Goal: Book appointment/travel/reservation

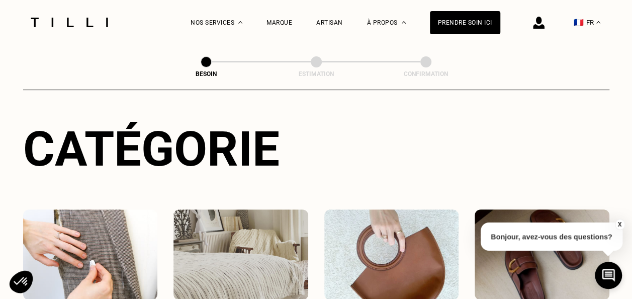
scroll to position [151, 0]
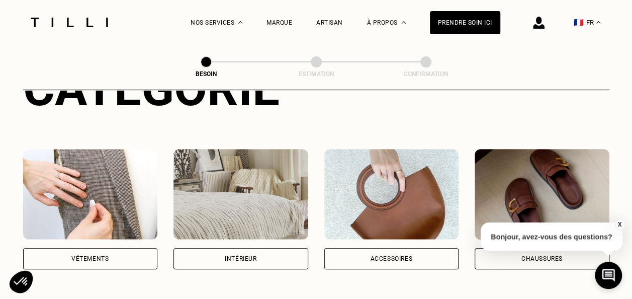
click at [91, 255] on div "Vêtements" at bounding box center [89, 258] width 37 height 6
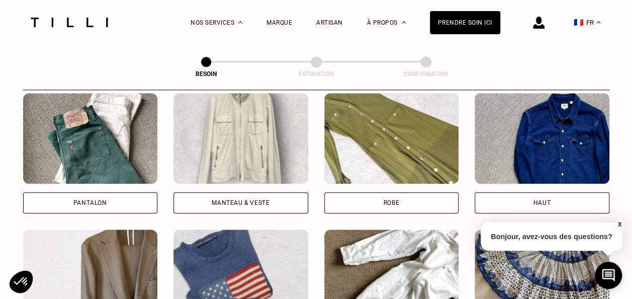
click at [422, 193] on div "Robe" at bounding box center [391, 202] width 135 height 21
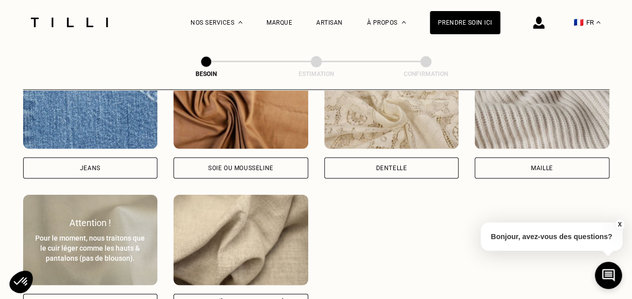
scroll to position [1226, 0]
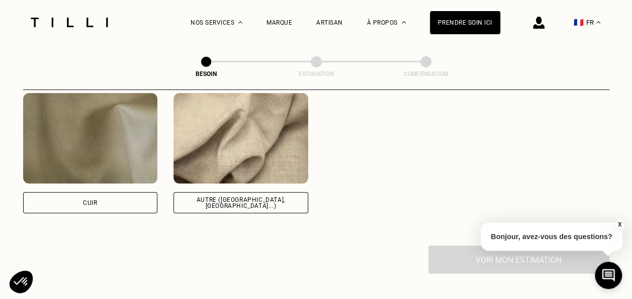
click at [187, 193] on div "Autre ([GEOGRAPHIC_DATA], [GEOGRAPHIC_DATA]...)" at bounding box center [240, 202] width 135 height 21
select select "FR"
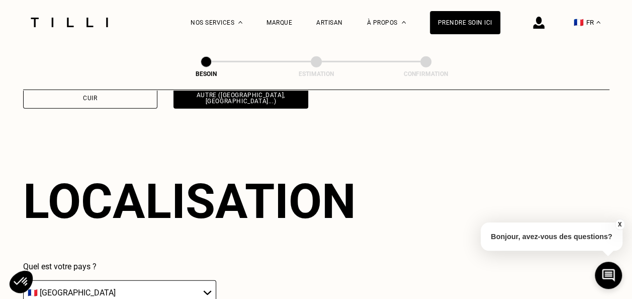
scroll to position [1432, 0]
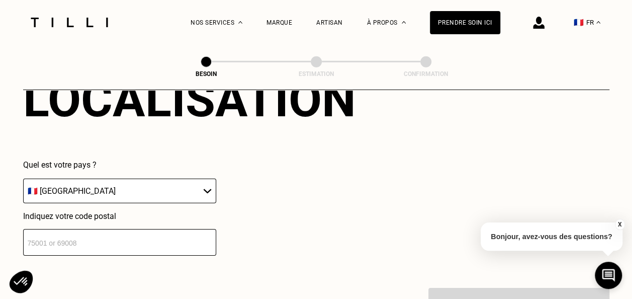
click at [193, 200] on div "Quel est votre pays ? 🇩🇪 [GEOGRAPHIC_DATA] 🇦🇹 [GEOGRAPHIC_DATA] 🇧🇪 [GEOGRAPHIC_…" at bounding box center [119, 207] width 193 height 95
click at [132, 229] on input "number" at bounding box center [119, 242] width 193 height 27
type input "75009"
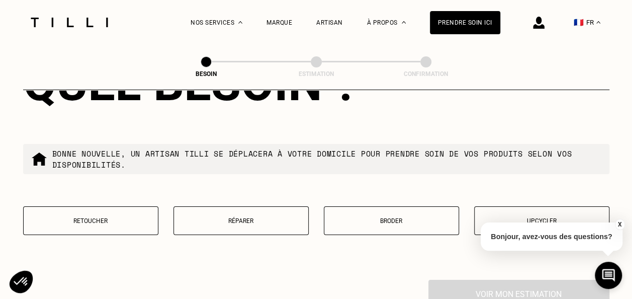
scroll to position [1700, 0]
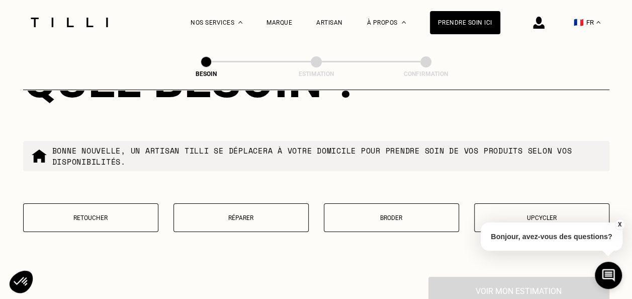
click at [126, 214] on p "Retoucher" at bounding box center [91, 217] width 124 height 7
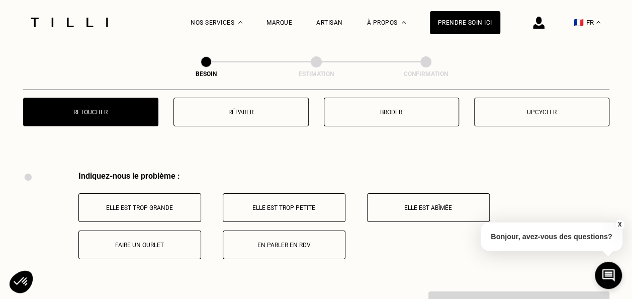
scroll to position [1857, 0]
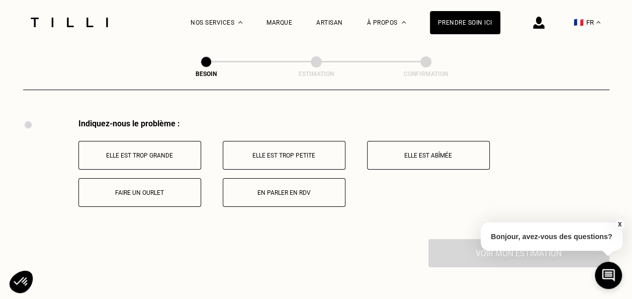
click at [174, 153] on p "Elle est trop grande" at bounding box center [140, 155] width 112 height 7
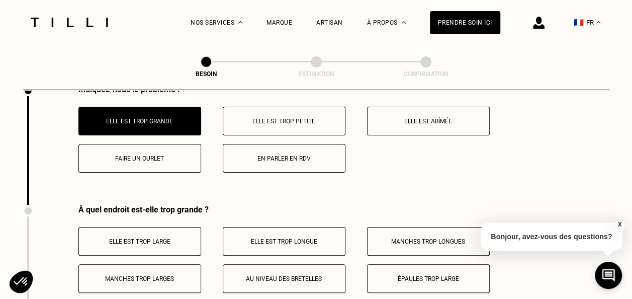
scroll to position [1962, 0]
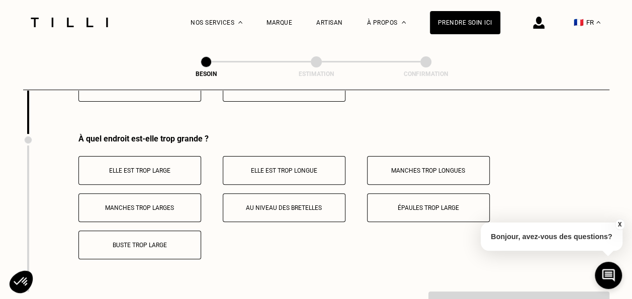
click at [177, 167] on p "Elle est trop large" at bounding box center [140, 170] width 112 height 7
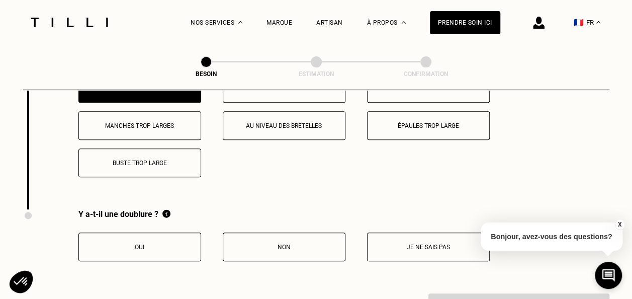
scroll to position [2113, 0]
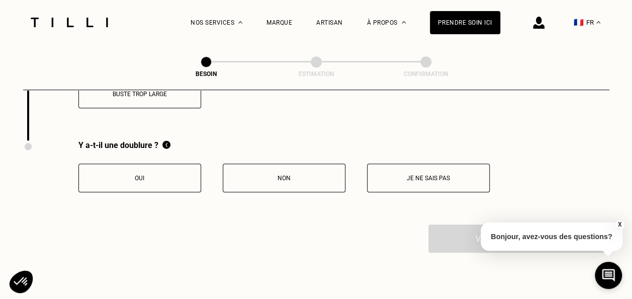
click at [315, 174] on p "Non" at bounding box center [284, 177] width 112 height 7
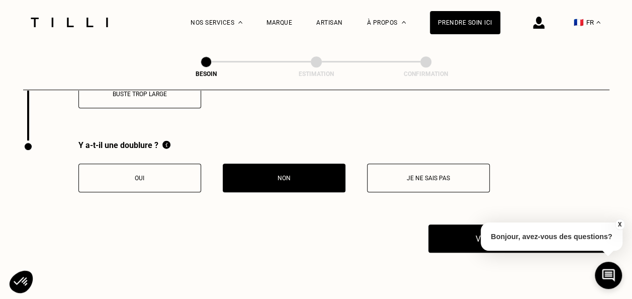
scroll to position [2264, 0]
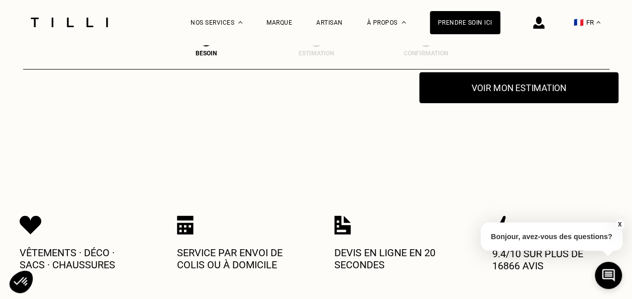
click at [543, 88] on button "Voir mon estimation" at bounding box center [518, 87] width 199 height 31
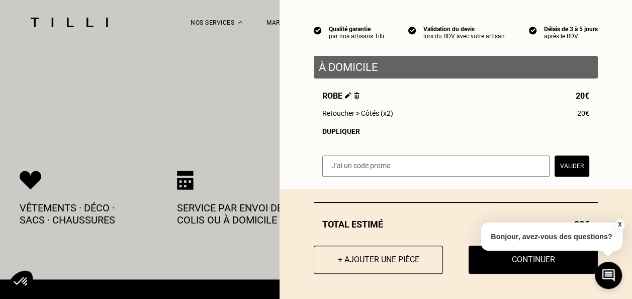
scroll to position [2364, 0]
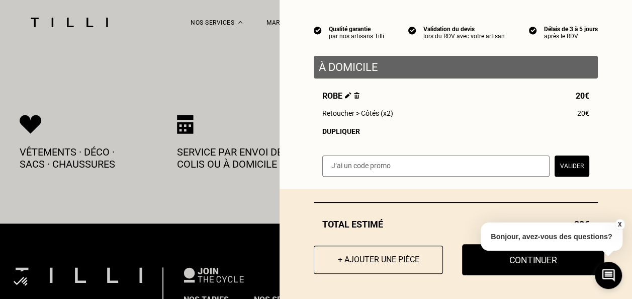
click at [499, 271] on button "Continuer" at bounding box center [533, 259] width 142 height 31
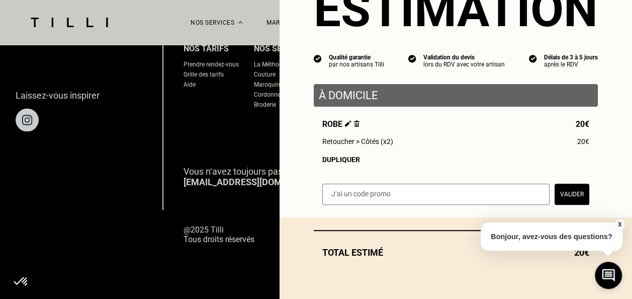
scroll to position [54, 0]
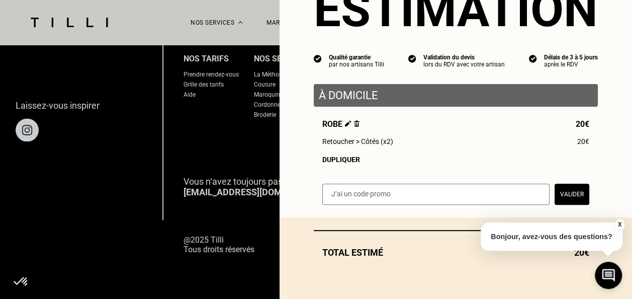
select select "FR"
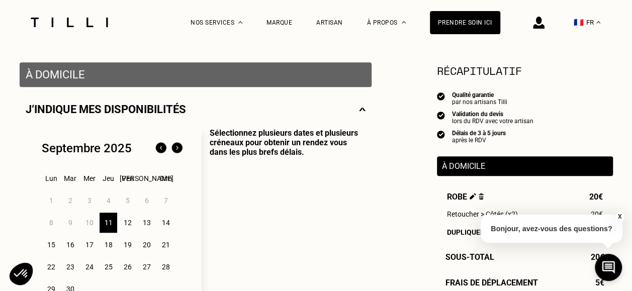
scroll to position [201, 0]
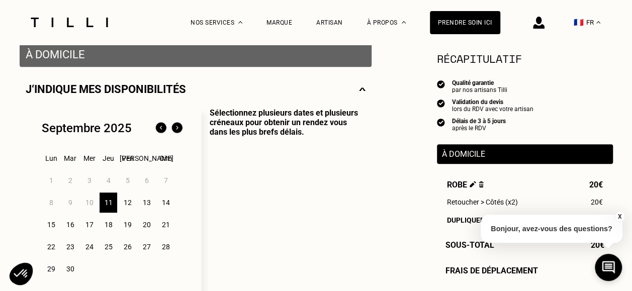
click at [127, 203] on div "12" at bounding box center [128, 202] width 18 height 20
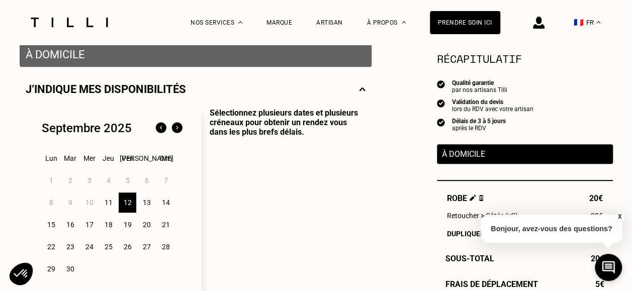
click at [147, 200] on div "13" at bounding box center [147, 202] width 18 height 20
click at [158, 197] on div "14" at bounding box center [166, 202] width 18 height 20
click at [149, 197] on div "13" at bounding box center [147, 202] width 18 height 20
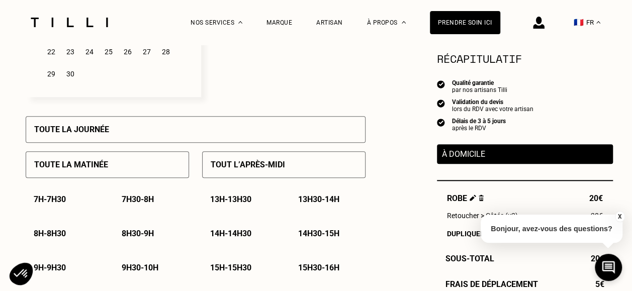
scroll to position [402, 0]
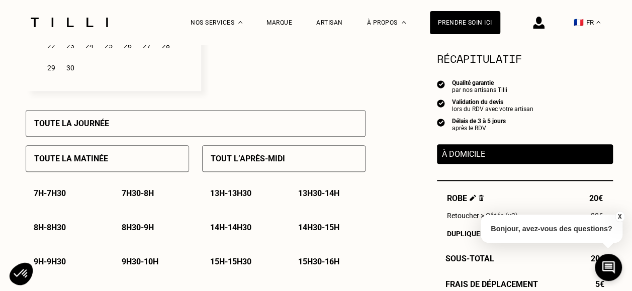
click at [145, 131] on div "Toute la journée" at bounding box center [196, 123] width 340 height 27
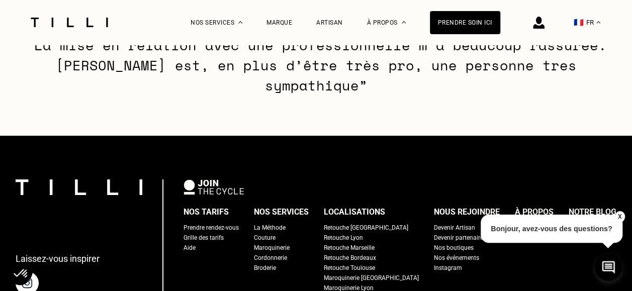
scroll to position [1658, 0]
